Goal: Task Accomplishment & Management: Manage account settings

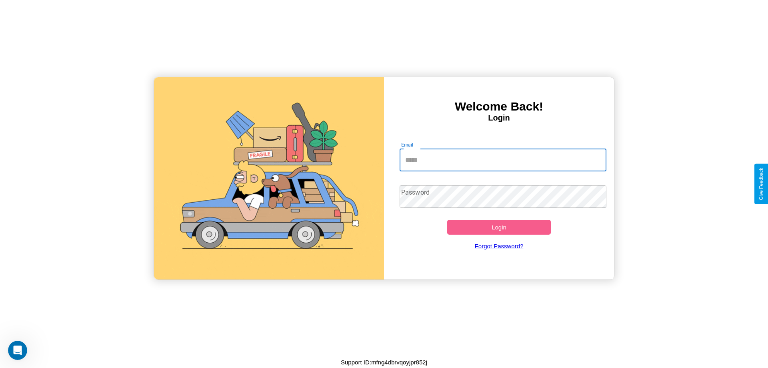
click at [503, 160] on input "Email" at bounding box center [503, 160] width 207 height 22
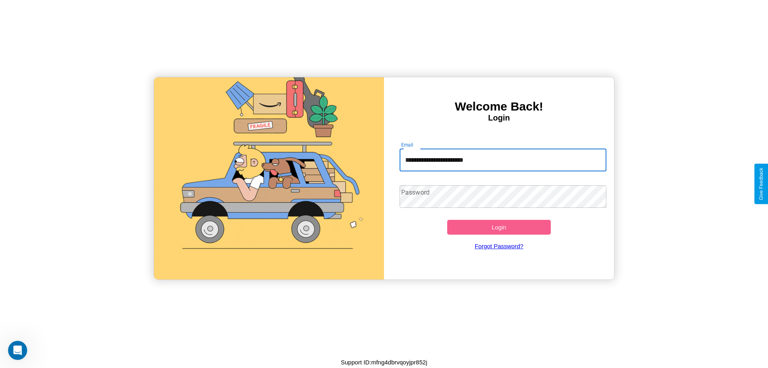
type input "**********"
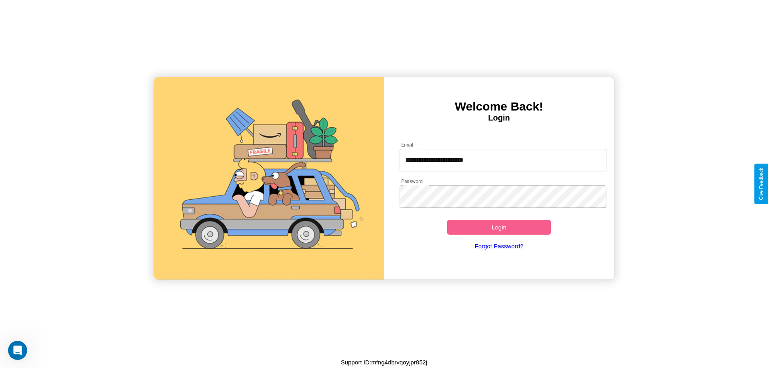
click at [499, 227] on button "Login" at bounding box center [499, 227] width 104 height 15
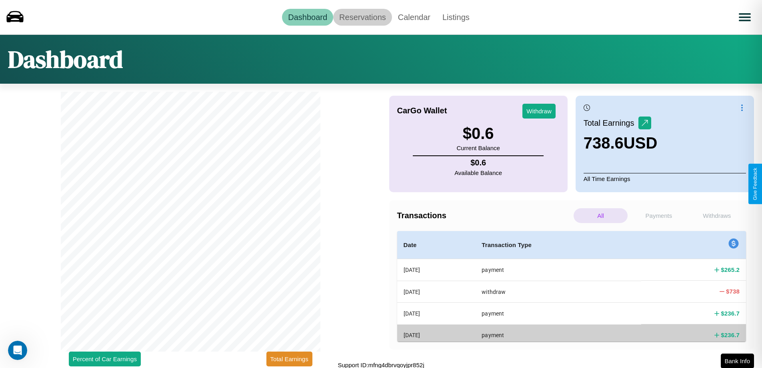
click at [362, 17] on link "Reservations" at bounding box center [362, 17] width 59 height 17
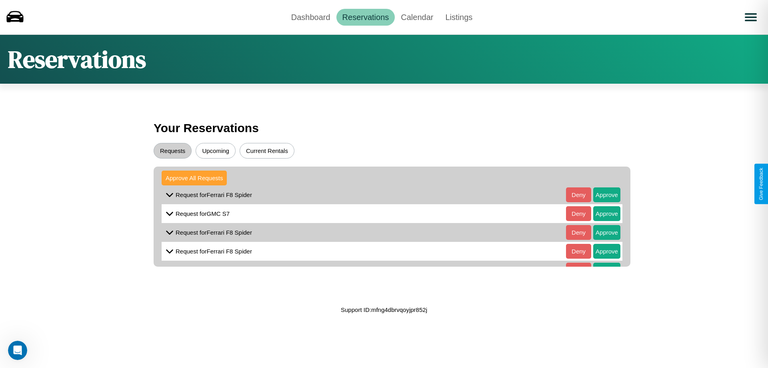
click at [194, 178] on button "Approve All Requests" at bounding box center [194, 177] width 65 height 15
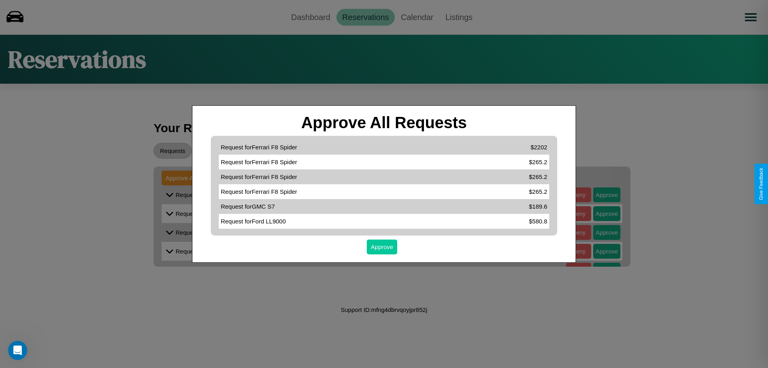
click at [382, 246] on button "Approve" at bounding box center [382, 246] width 30 height 15
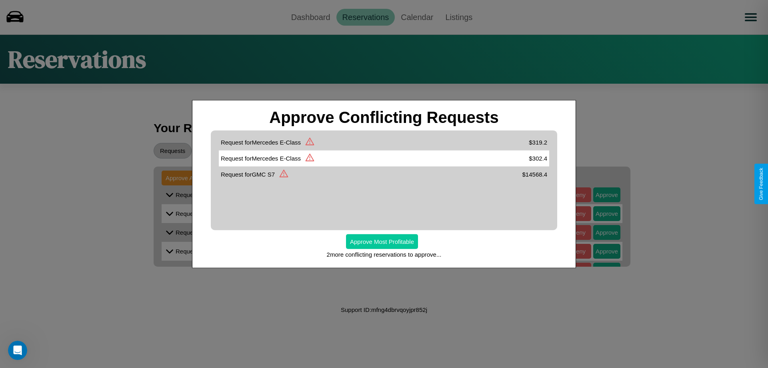
click at [382, 241] on button "Approve Most Profitable" at bounding box center [382, 241] width 72 height 15
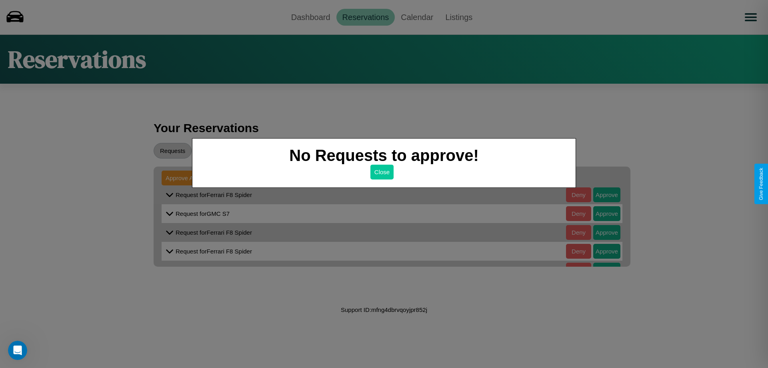
click at [382, 172] on button "Close" at bounding box center [381, 171] width 23 height 15
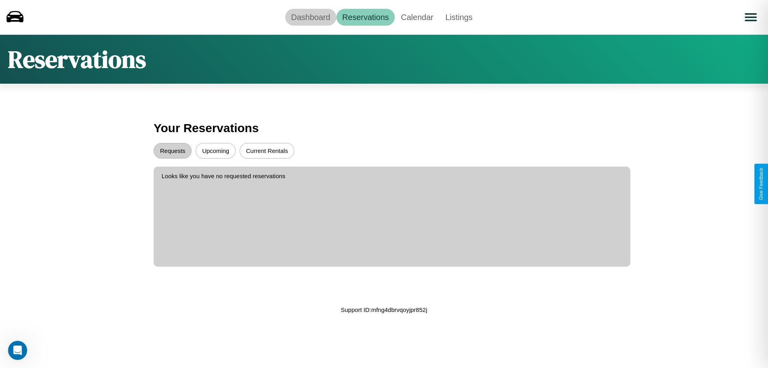
click at [310, 17] on link "Dashboard" at bounding box center [310, 17] width 51 height 17
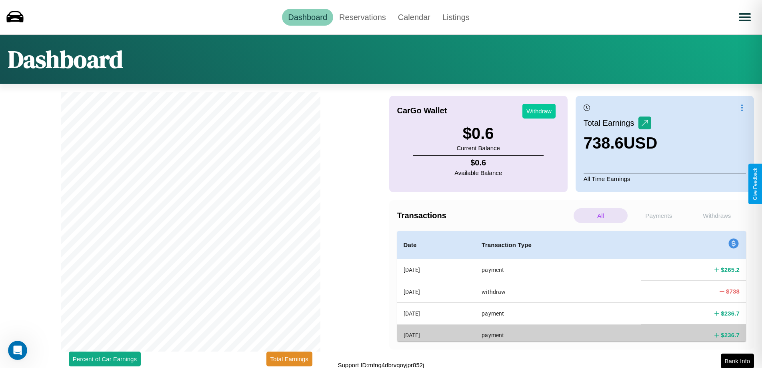
click at [539, 111] on button "Withdraw" at bounding box center [538, 111] width 33 height 15
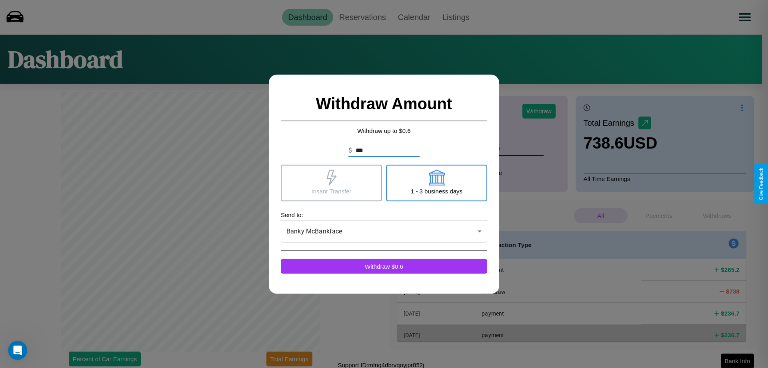
click at [331, 182] on icon at bounding box center [331, 177] width 10 height 16
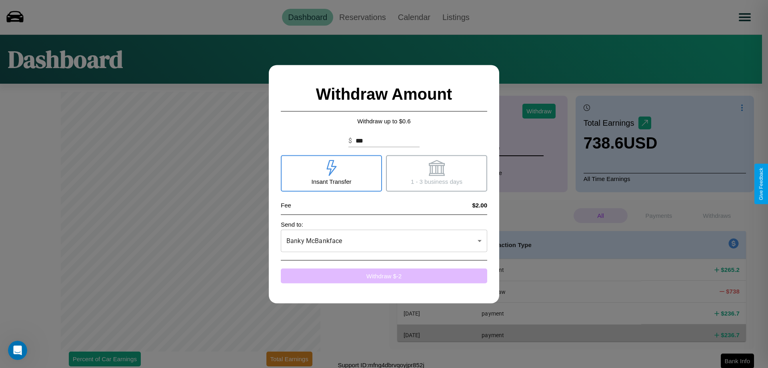
click at [384, 275] on button "Withdraw $ -2" at bounding box center [384, 275] width 206 height 15
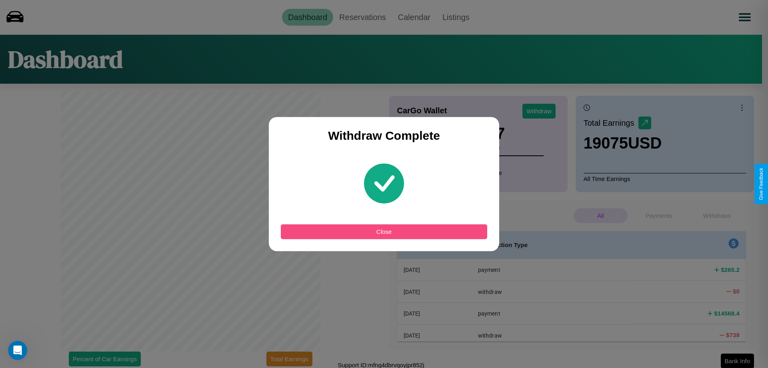
click at [384, 231] on button "Close" at bounding box center [384, 231] width 206 height 15
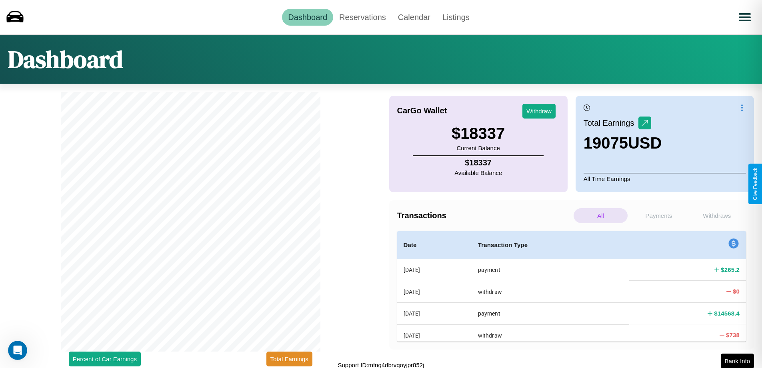
scroll to position [2, 0]
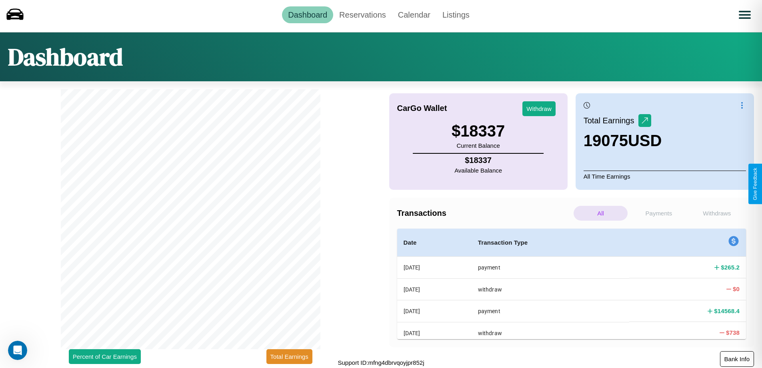
click at [737, 358] on button "Bank Info" at bounding box center [737, 359] width 34 height 16
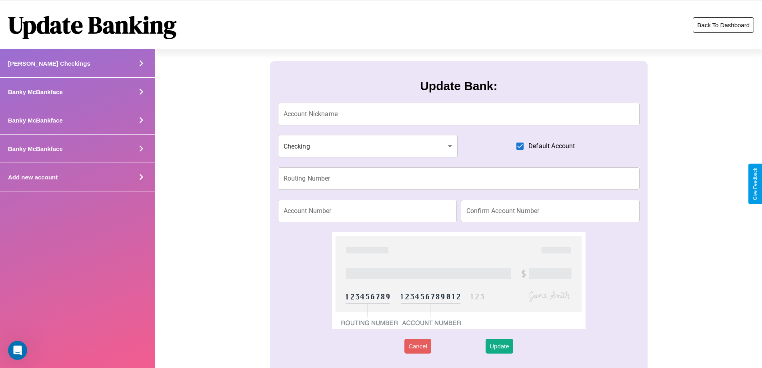
click at [723, 25] on button "Back To Dashboard" at bounding box center [723, 25] width 61 height 16
